Goal: Task Accomplishment & Management: Use online tool/utility

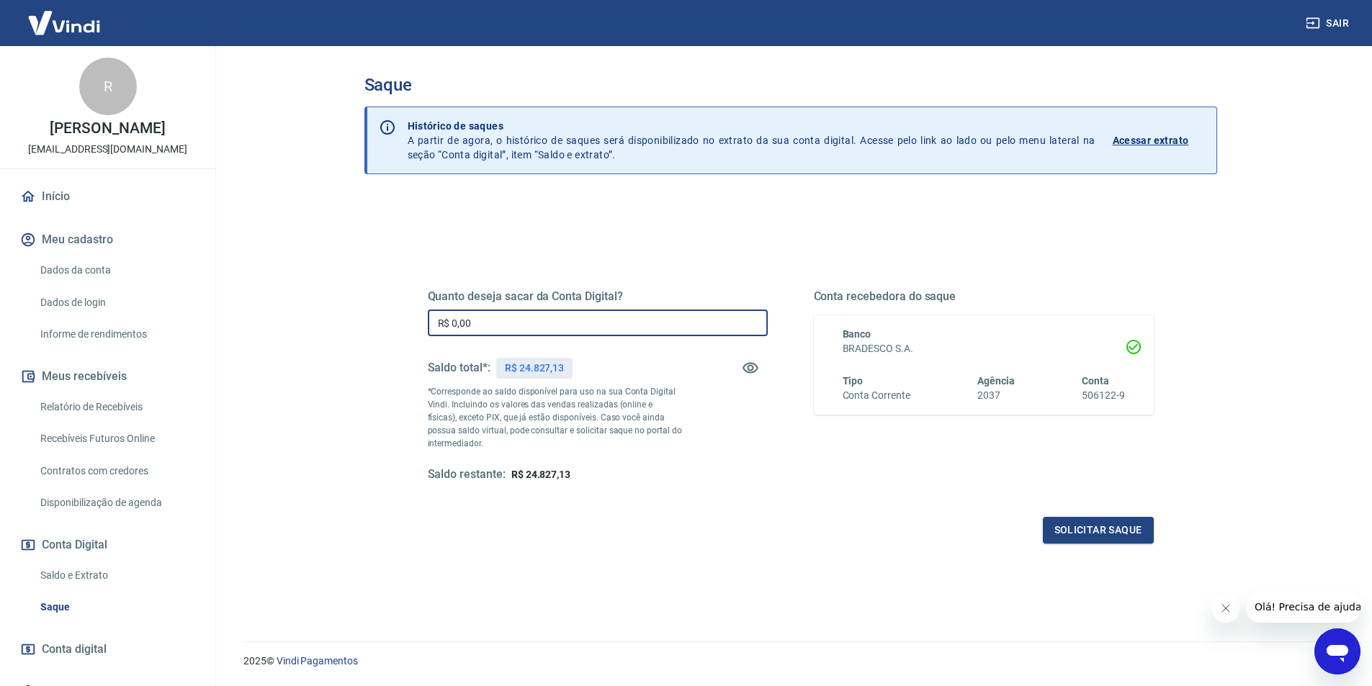
click at [571, 328] on input "R$ 0,00" at bounding box center [598, 323] width 340 height 27
type input "R$ 24.000,00"
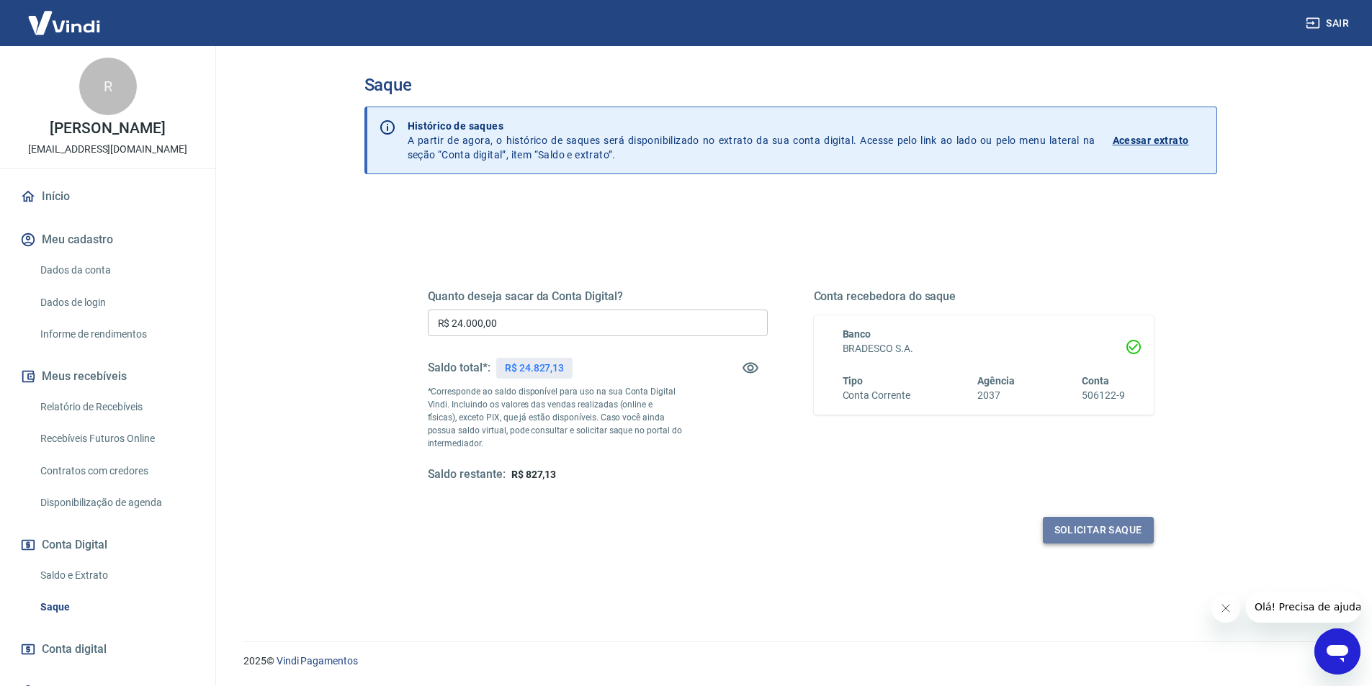
click at [1097, 531] on button "Solicitar saque" at bounding box center [1098, 530] width 111 height 27
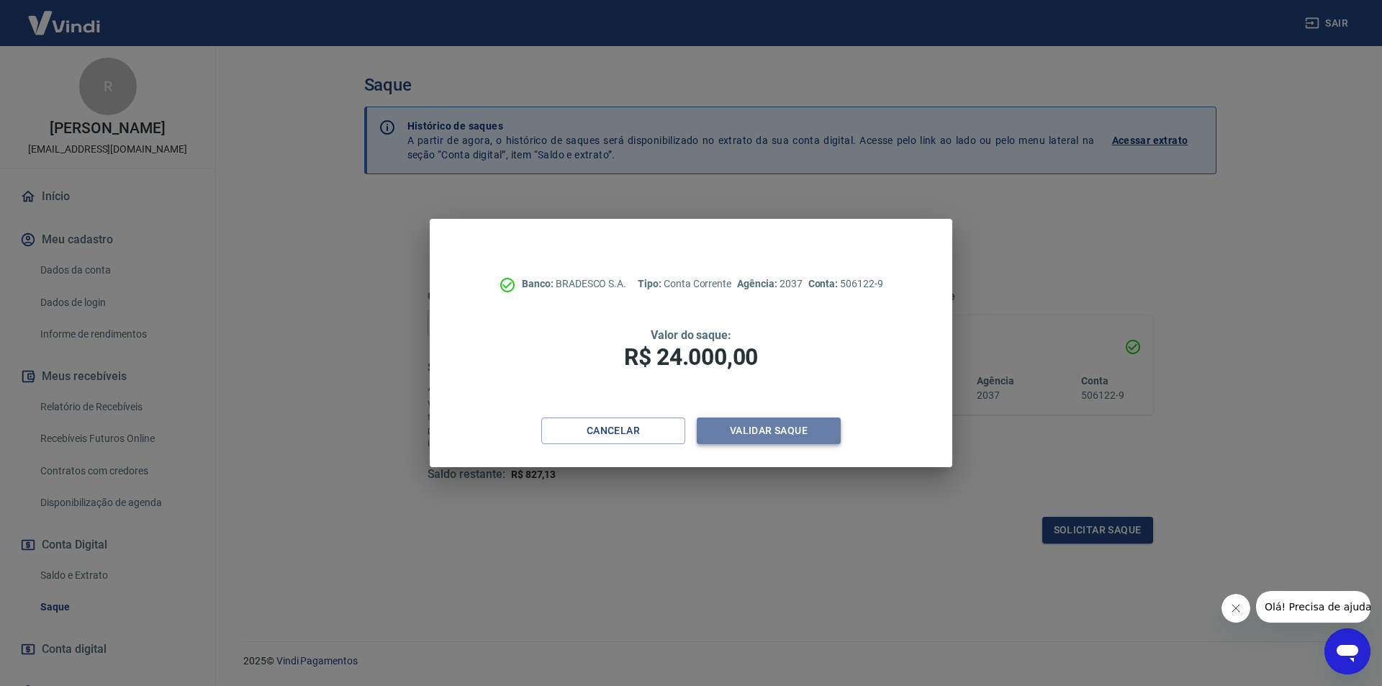
click at [785, 440] on button "Validar saque" at bounding box center [769, 431] width 144 height 27
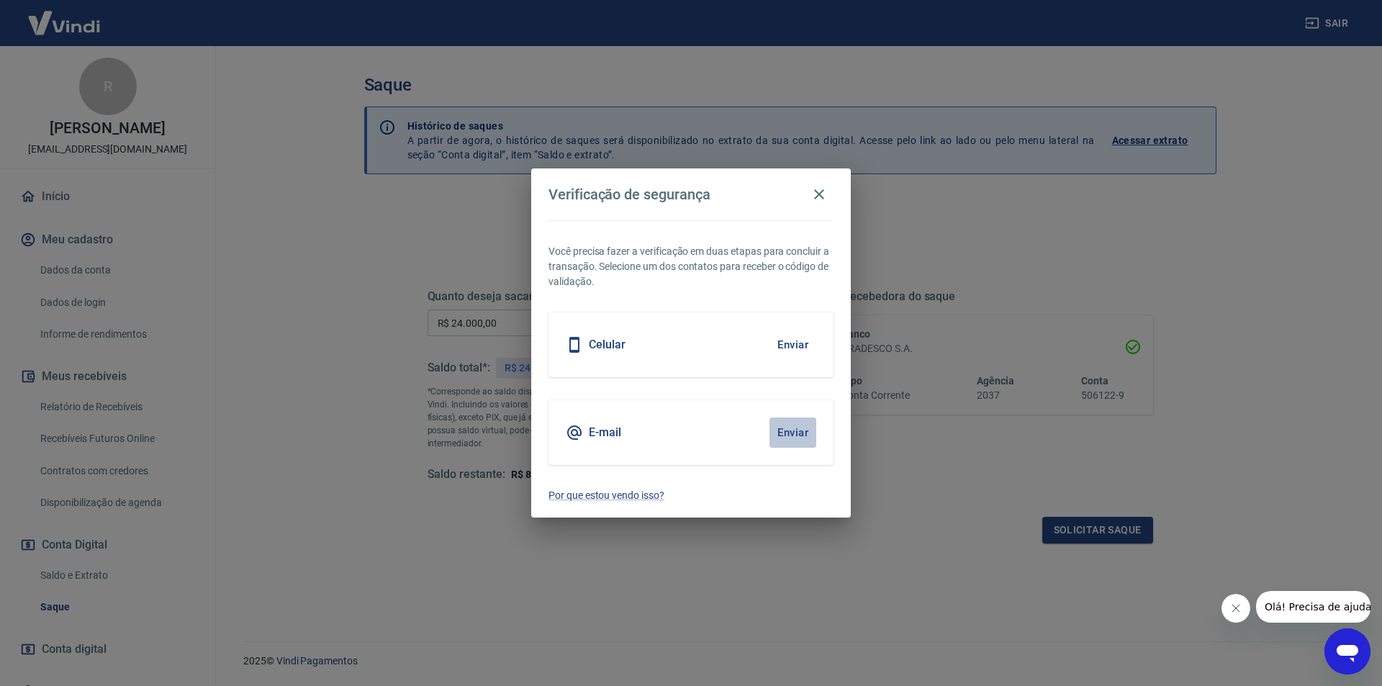
click at [789, 434] on button "Enviar" at bounding box center [793, 433] width 47 height 30
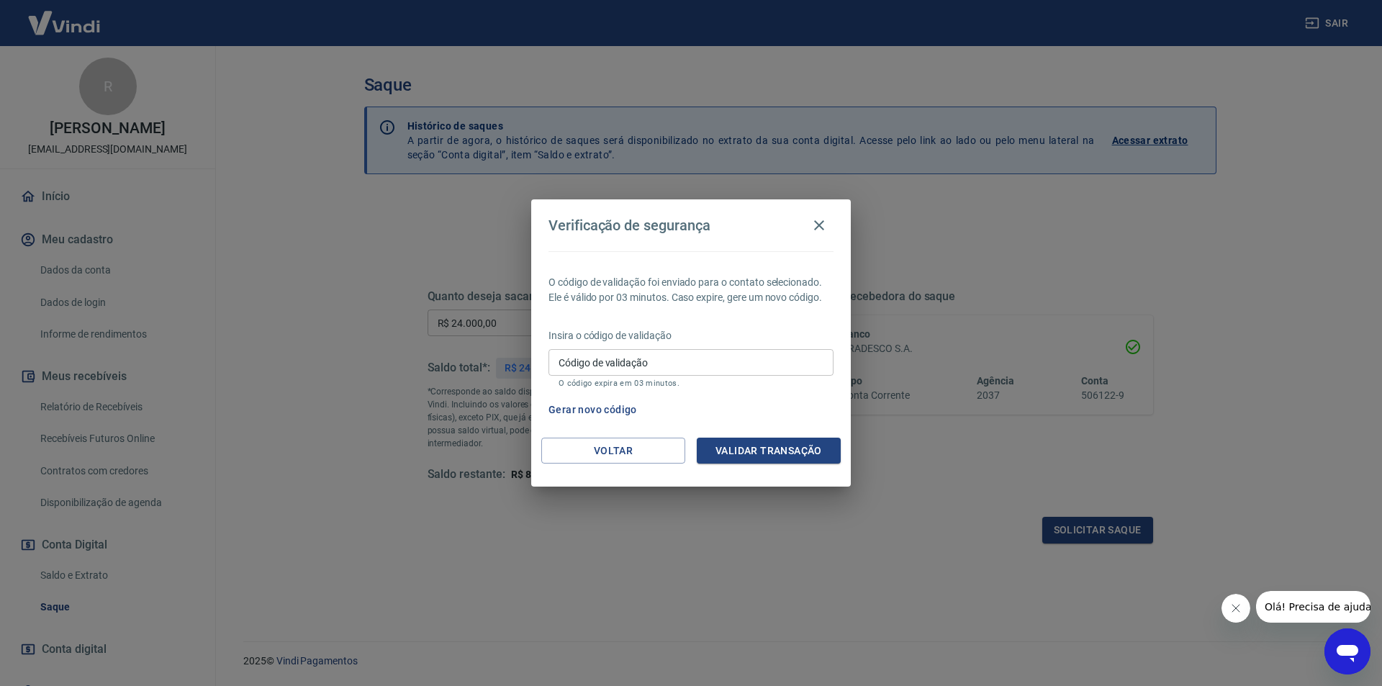
click at [678, 372] on input "Código de validação" at bounding box center [691, 362] width 285 height 27
type input "366969"
click at [783, 451] on button "Validar transação" at bounding box center [769, 451] width 144 height 27
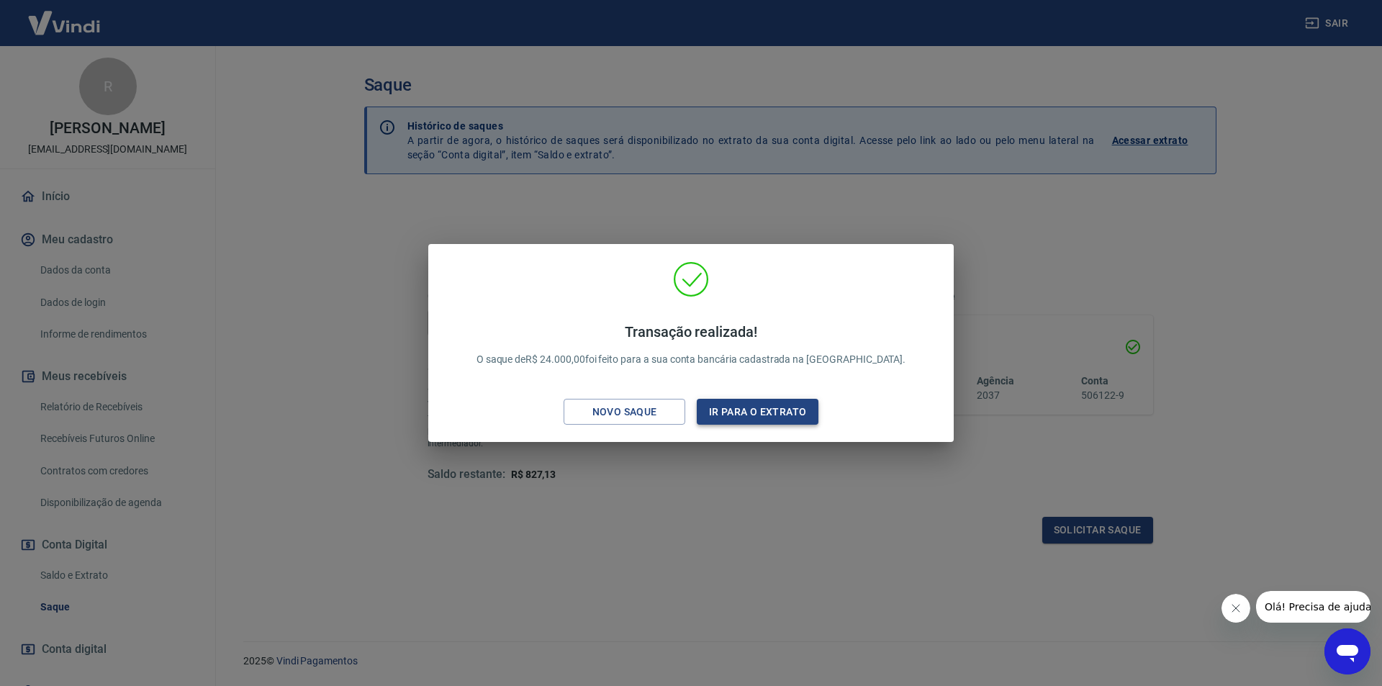
click at [761, 408] on button "Ir para o extrato" at bounding box center [758, 412] width 122 height 27
